Goal: Task Accomplishment & Management: Manage account settings

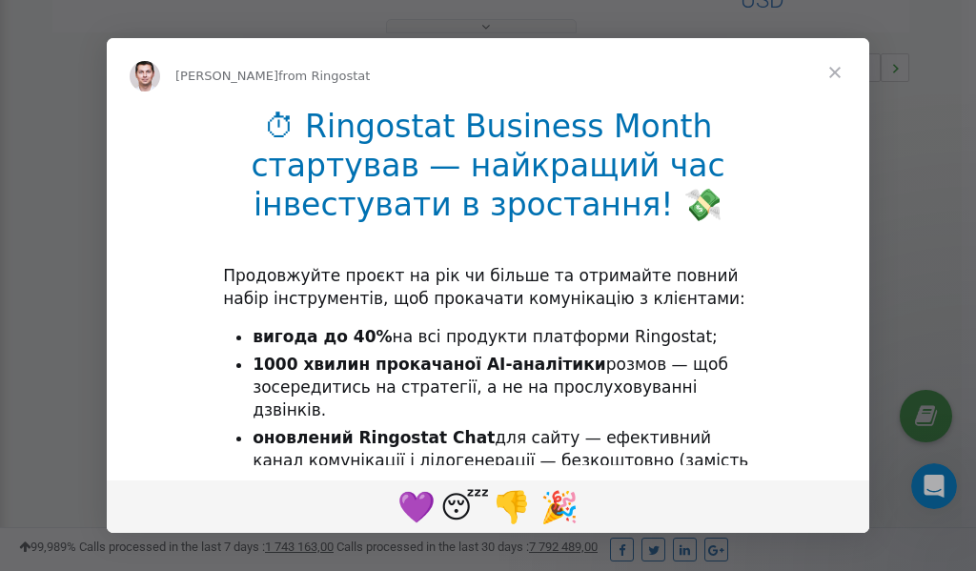
click at [841, 71] on span "Close" at bounding box center [835, 72] width 69 height 69
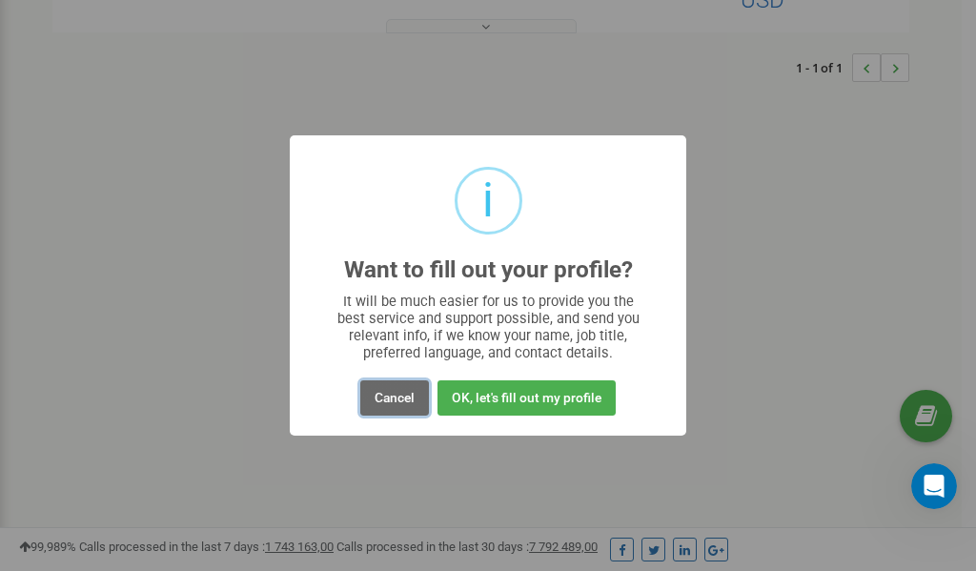
click at [397, 403] on button "Cancel" at bounding box center [394, 397] width 69 height 35
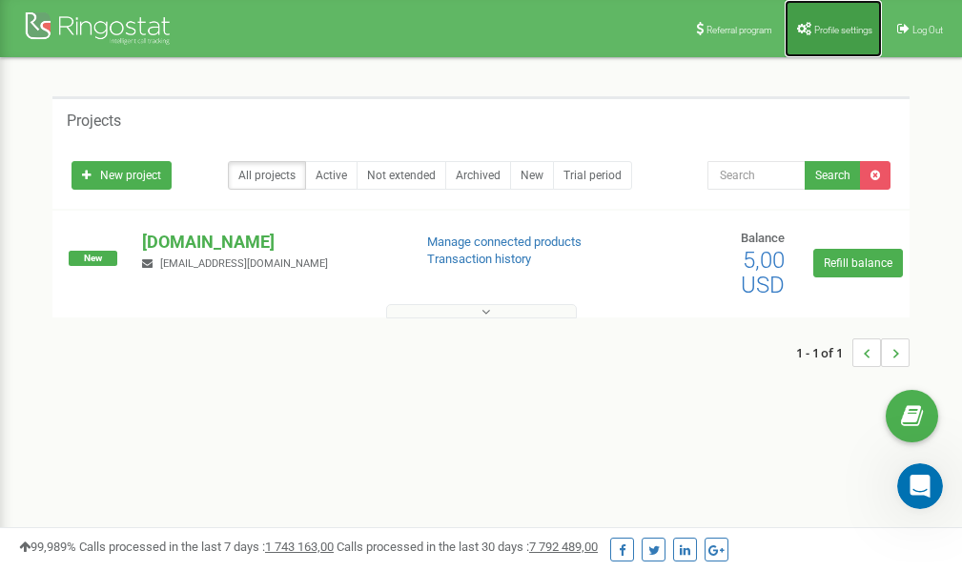
click at [816, 27] on span "Profile settings" at bounding box center [843, 30] width 58 height 10
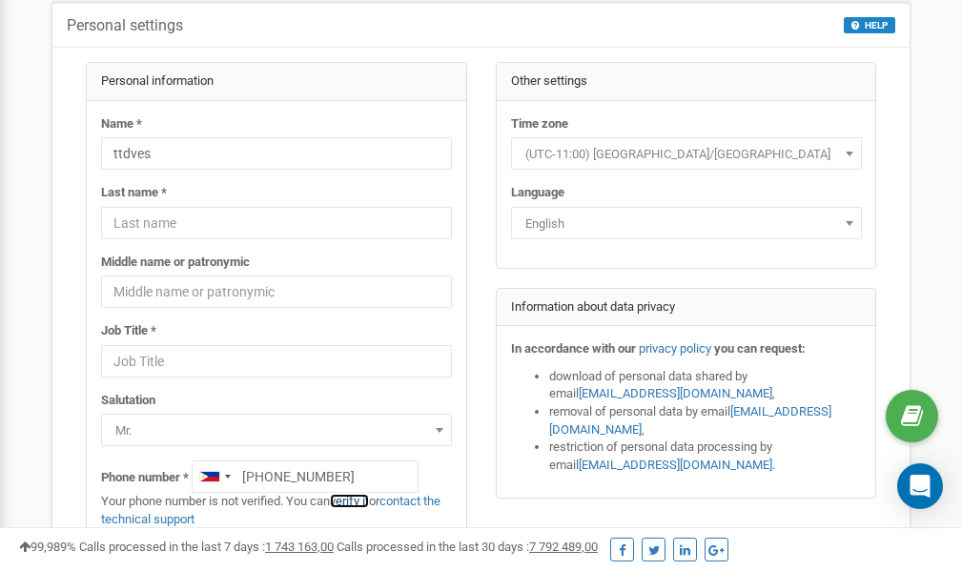
click at [354, 500] on link "verify it" at bounding box center [349, 501] width 39 height 14
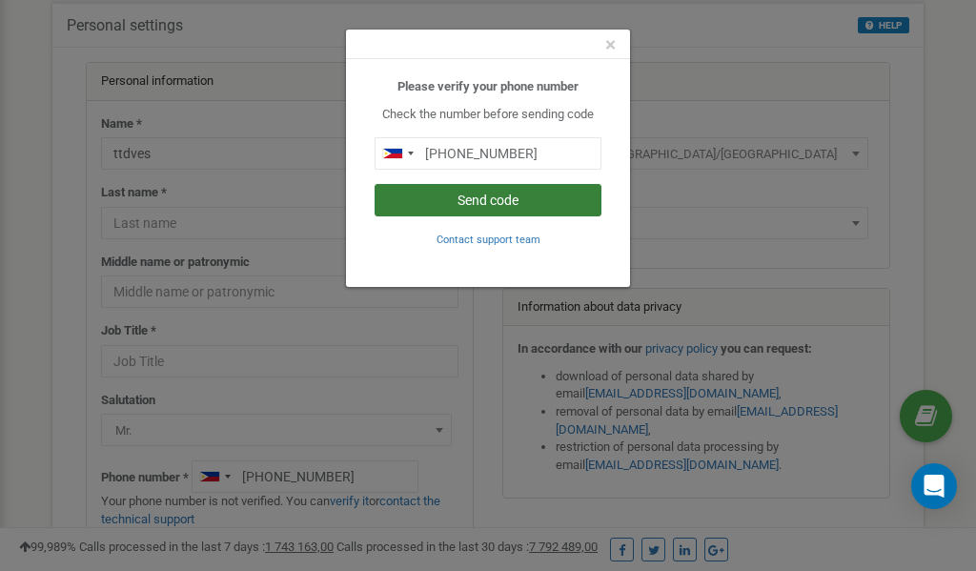
click at [488, 195] on button "Send code" at bounding box center [488, 200] width 227 height 32
